Goal: Task Accomplishment & Management: Manage account settings

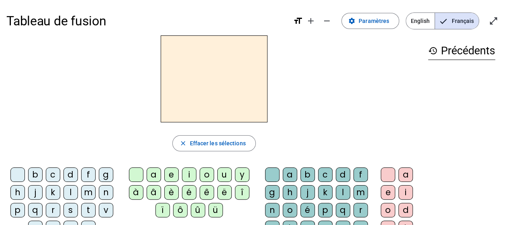
click at [449, 55] on h3 "history Précédents" at bounding box center [461, 51] width 67 height 18
click at [368, 16] on span "Paramètres" at bounding box center [374, 21] width 31 height 10
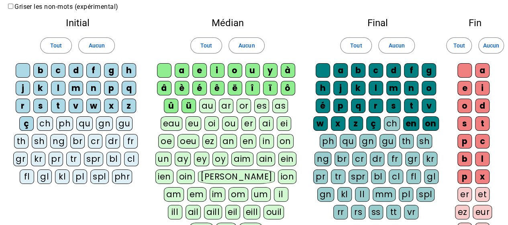
scroll to position [40, 0]
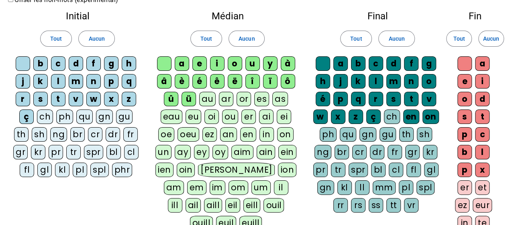
click at [28, 119] on div "ç" at bounding box center [26, 116] width 14 height 14
click at [38, 98] on div "s" at bounding box center [40, 99] width 14 height 14
click at [56, 99] on div "t" at bounding box center [58, 99] width 14 height 14
click at [74, 98] on div "v" at bounding box center [76, 99] width 14 height 14
click at [89, 99] on div "w" at bounding box center [93, 99] width 14 height 14
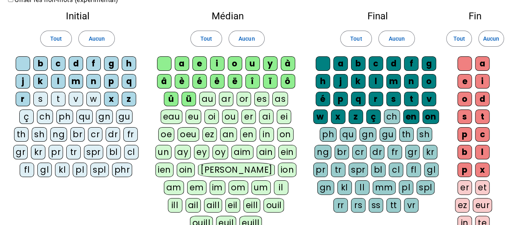
click at [112, 97] on div "x" at bounding box center [111, 99] width 14 height 14
click at [128, 99] on div "z" at bounding box center [129, 99] width 14 height 14
click at [234, 80] on div "ë" at bounding box center [235, 81] width 14 height 14
click at [217, 80] on div "ê" at bounding box center [217, 81] width 14 height 14
click at [200, 78] on div "é" at bounding box center [200, 81] width 14 height 14
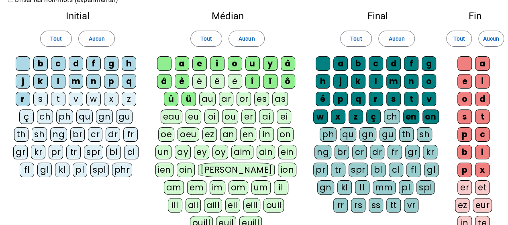
click at [198, 82] on div "é" at bounding box center [200, 81] width 14 height 14
click at [183, 81] on div "è" at bounding box center [182, 81] width 14 height 14
click at [372, 117] on div "ç" at bounding box center [374, 116] width 14 height 14
click at [357, 113] on div "z" at bounding box center [356, 116] width 14 height 14
click at [341, 115] on div "x" at bounding box center [338, 116] width 14 height 14
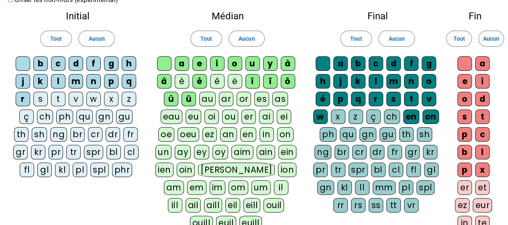
click at [321, 118] on div "w" at bounding box center [321, 116] width 14 height 14
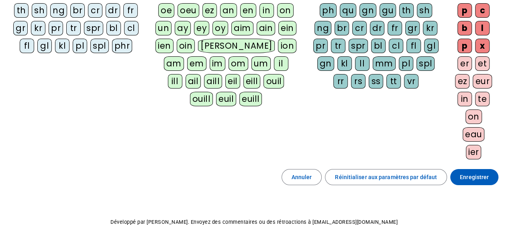
scroll to position [205, 0]
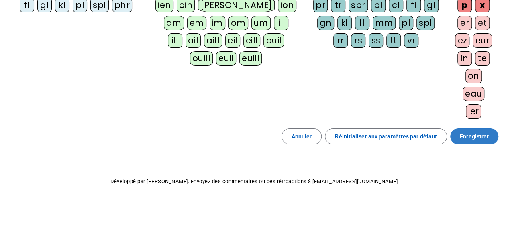
click at [479, 137] on span at bounding box center [475, 136] width 48 height 19
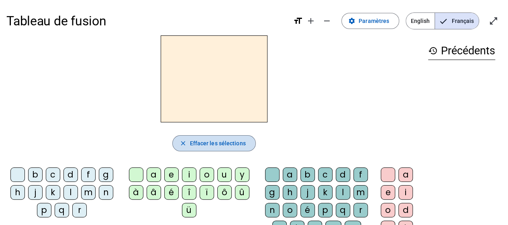
click at [211, 143] on span "Effacer les sélections" at bounding box center [218, 143] width 56 height 10
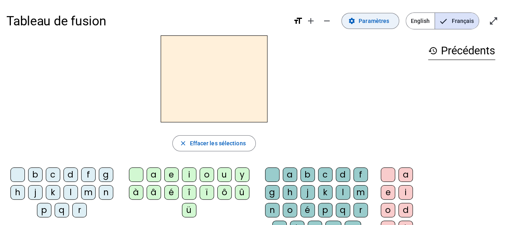
click at [367, 18] on span "Paramètres" at bounding box center [374, 21] width 31 height 10
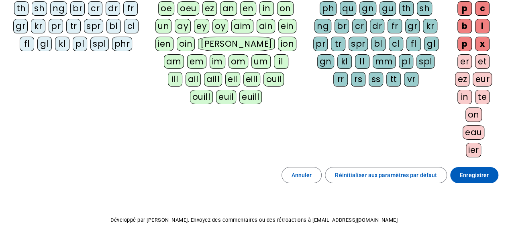
scroll to position [173, 0]
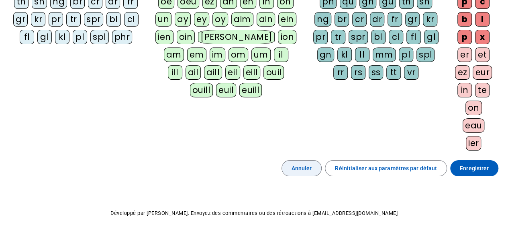
click at [311, 164] on span "Annuler" at bounding box center [302, 168] width 20 height 10
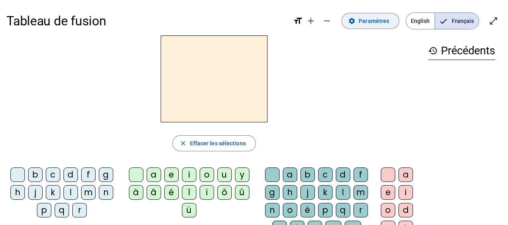
click at [367, 21] on span "Paramètres" at bounding box center [374, 21] width 31 height 10
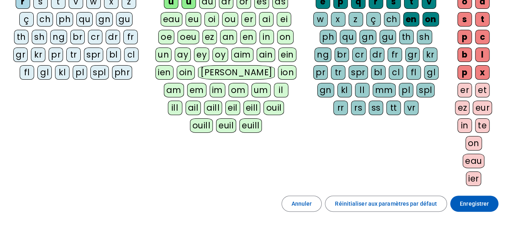
scroll to position [138, 0]
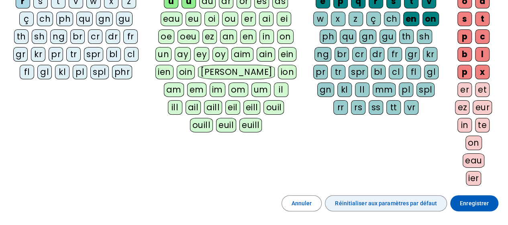
click at [361, 204] on span "button" at bounding box center [386, 202] width 121 height 19
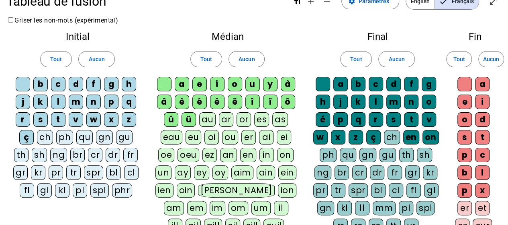
scroll to position [0, 0]
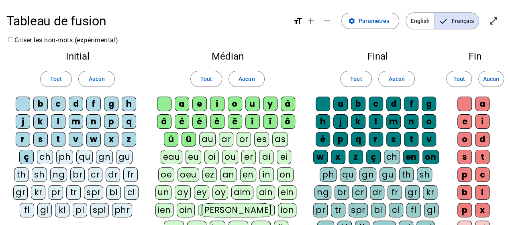
click at [268, 57] on h2 "Médian" at bounding box center [227, 56] width 145 height 10
